Goal: Task Accomplishment & Management: Use online tool/utility

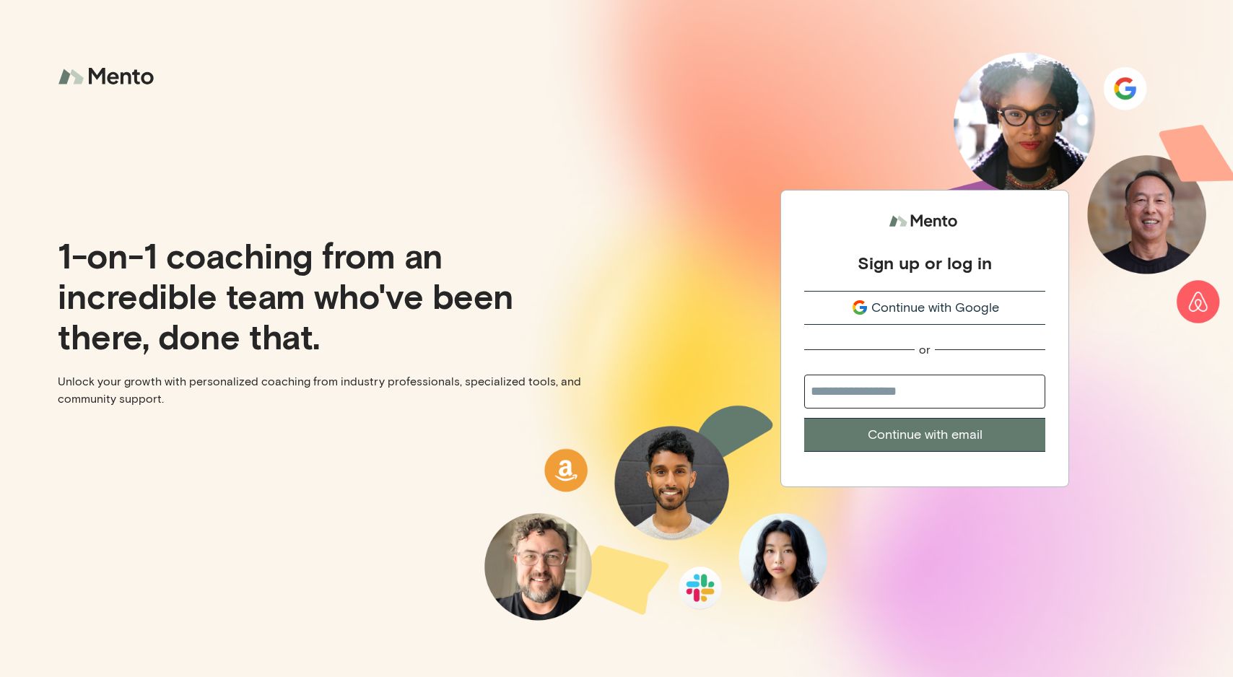
click at [882, 300] on span "Continue with Google" at bounding box center [935, 307] width 128 height 19
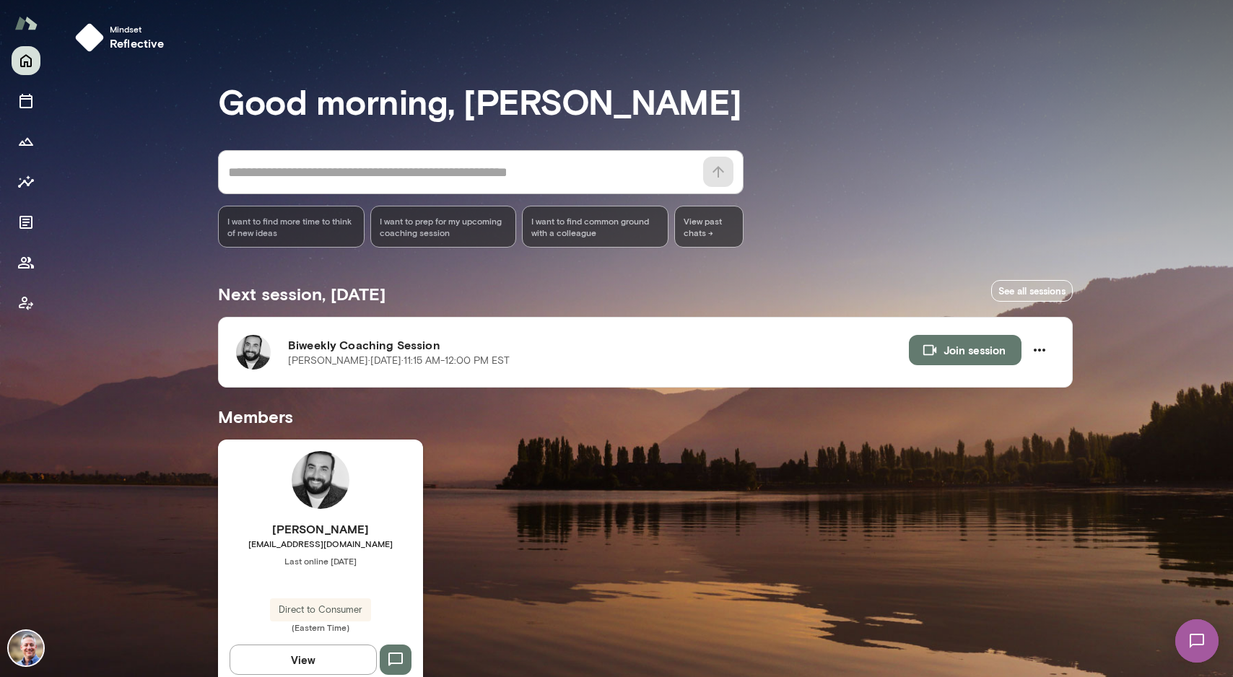
click at [437, 231] on span "I want to prep for my upcoming coaching session" at bounding box center [444, 226] width 128 height 23
